Goal: Information Seeking & Learning: Stay updated

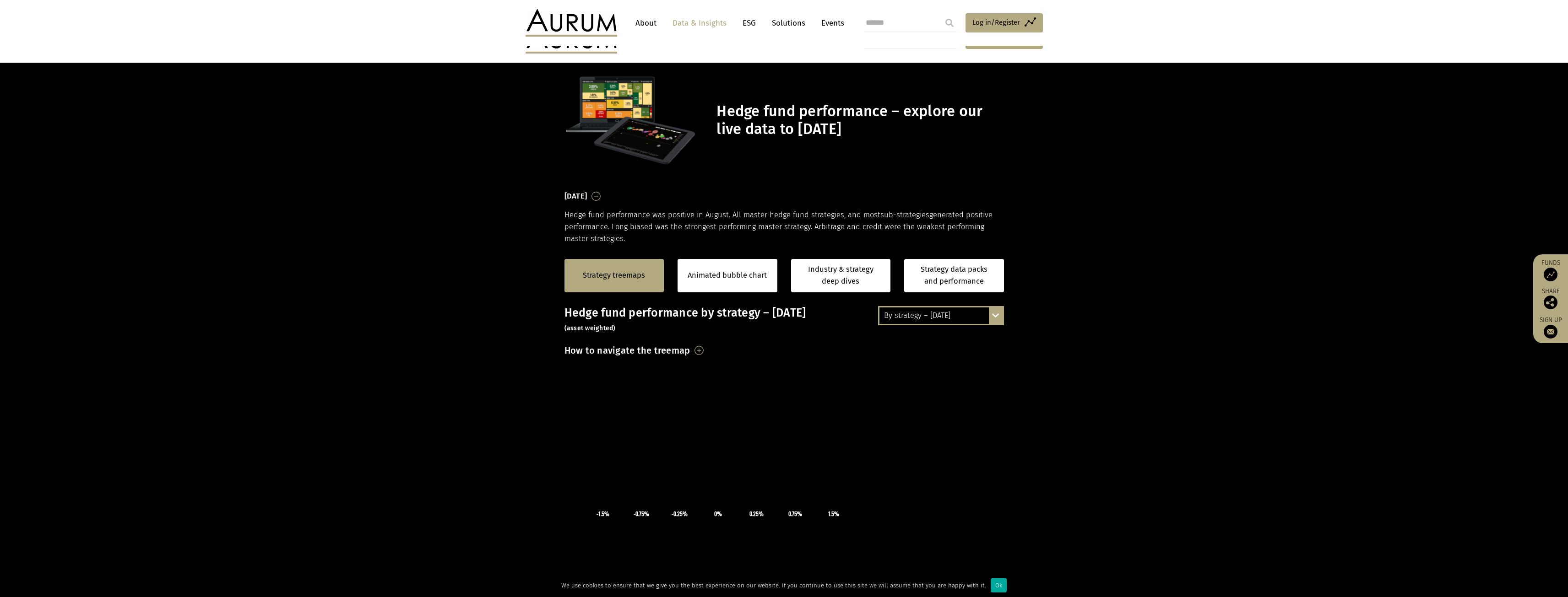
scroll to position [46, 0]
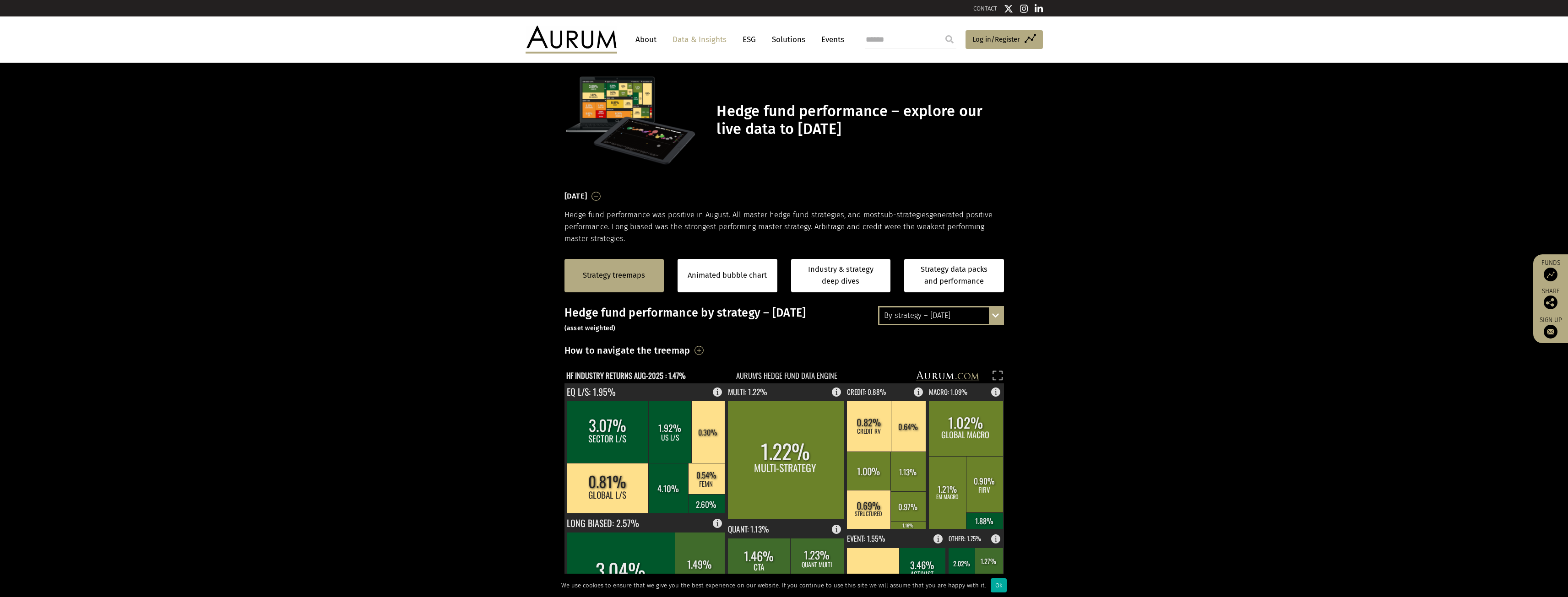
click at [999, 315] on div "By strategy – [DATE] By strategy – [DATE] By strategy – year to date 2016 – [DA…" at bounding box center [941, 315] width 126 height 19
click at [957, 332] on div "By strategy – [DATE]" at bounding box center [941, 332] width 123 height 16
